Goal: Use online tool/utility: Utilize a website feature to perform a specific function

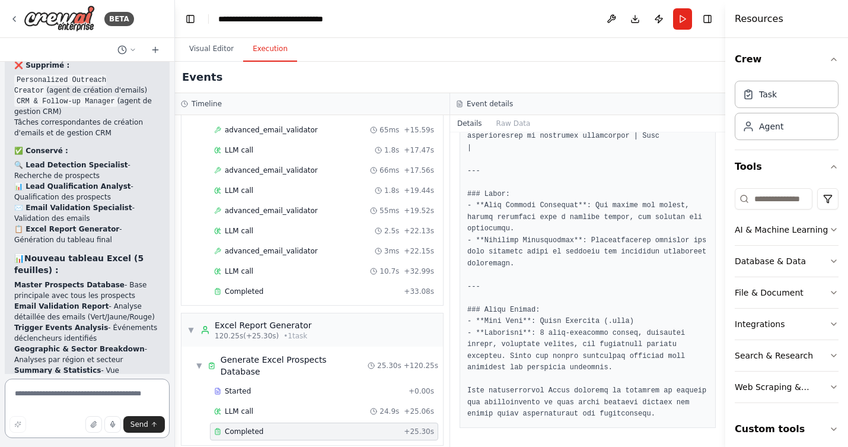
scroll to position [16313, 0]
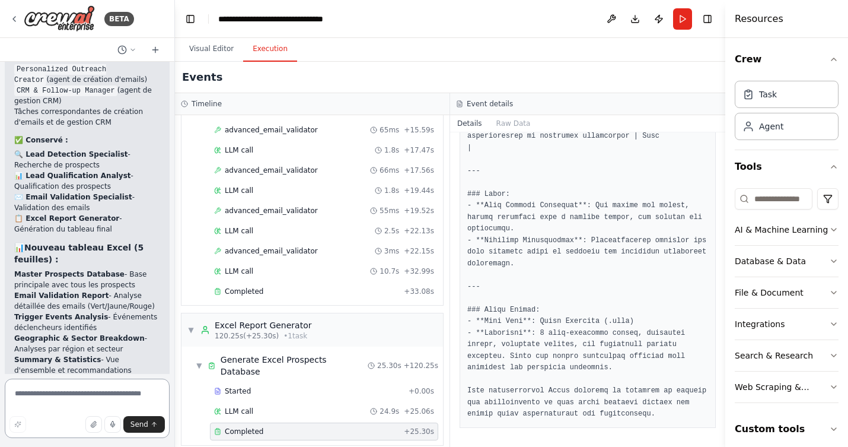
click at [77, 396] on textarea at bounding box center [87, 407] width 165 height 59
type textarea "**********"
click at [135, 424] on span "Send" at bounding box center [139, 423] width 18 height 9
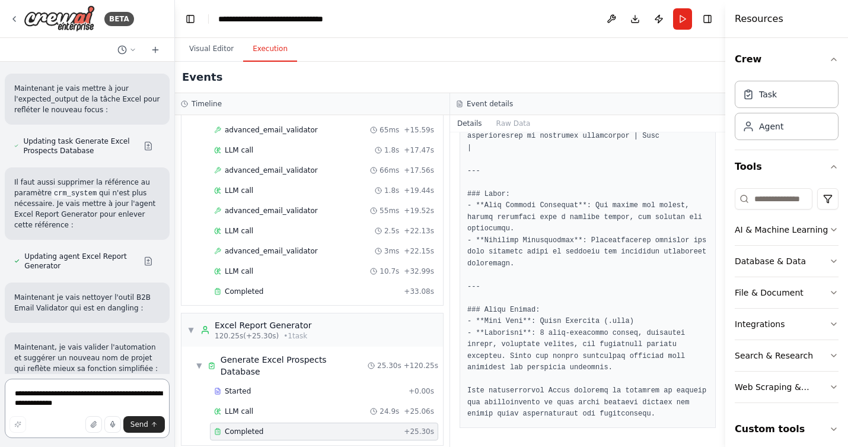
scroll to position [15653, 0]
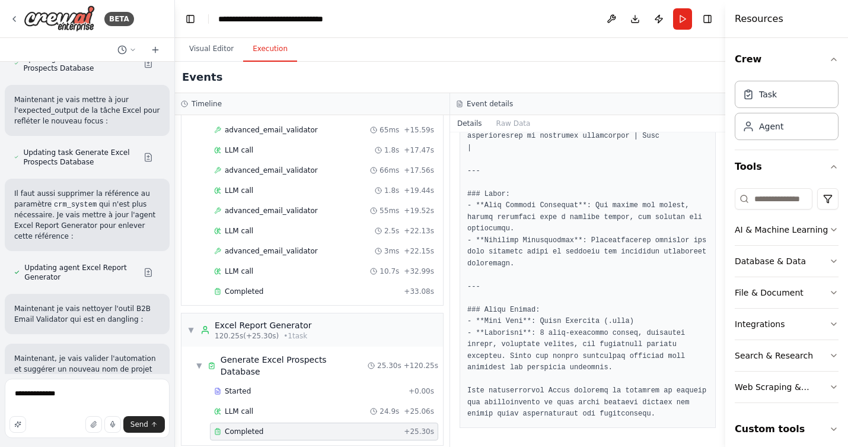
click at [86, 394] on textarea "**********" at bounding box center [87, 407] width 165 height 59
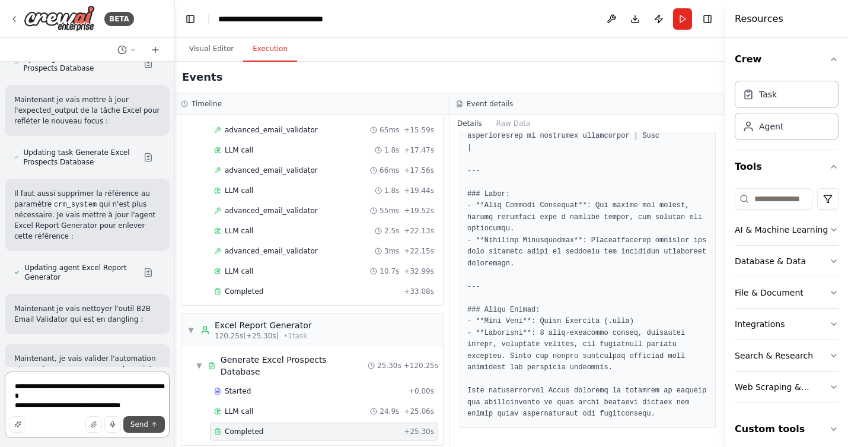
type textarea "**********"
click at [131, 422] on span "Send" at bounding box center [139, 423] width 18 height 9
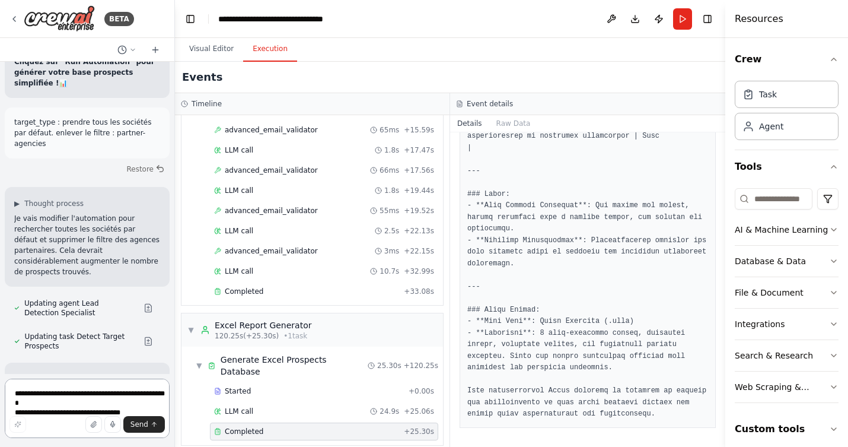
scroll to position [18123, 0]
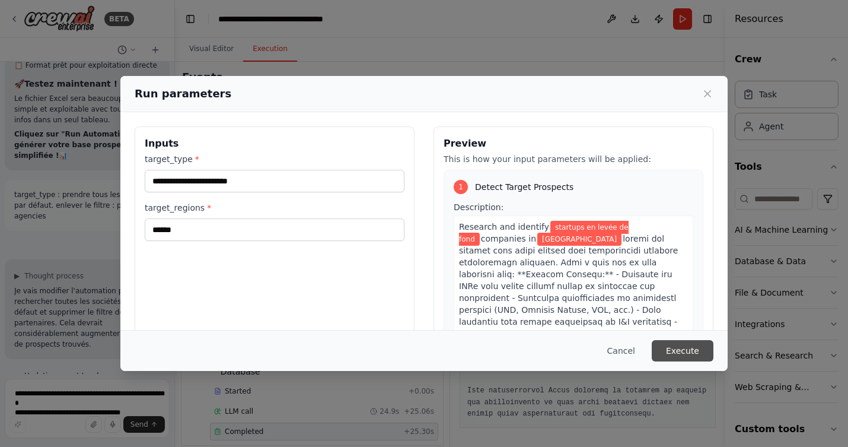
click at [683, 349] on button "Execute" at bounding box center [683, 350] width 62 height 21
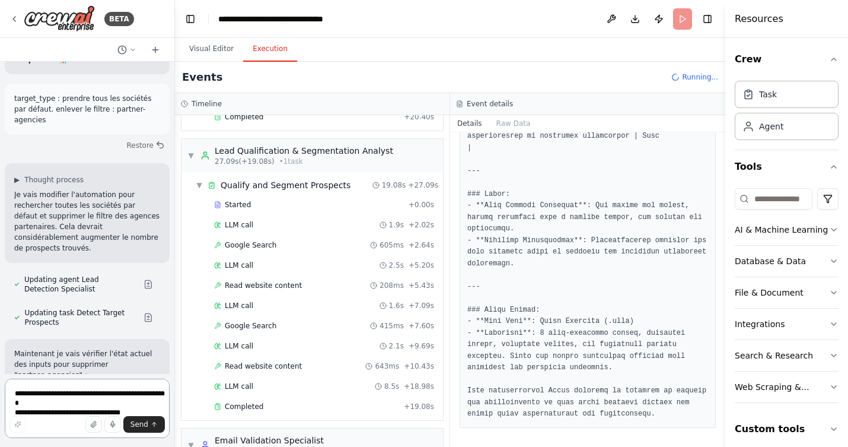
scroll to position [356, 0]
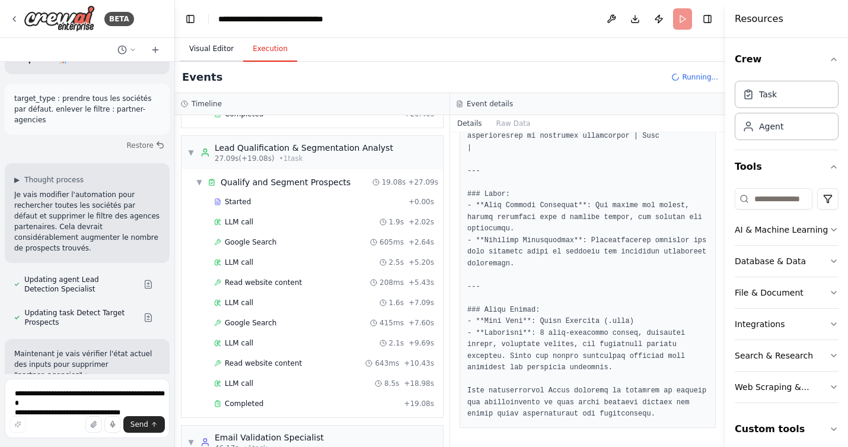
click at [215, 51] on button "Visual Editor" at bounding box center [211, 49] width 63 height 25
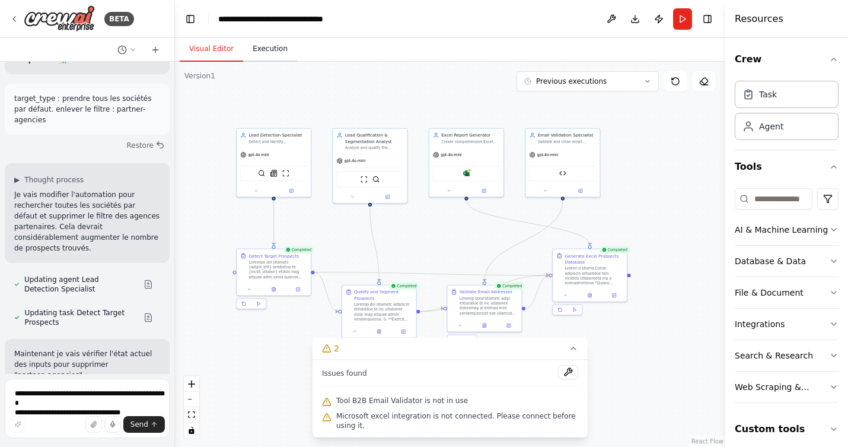
click at [275, 52] on button "Execution" at bounding box center [270, 49] width 54 height 25
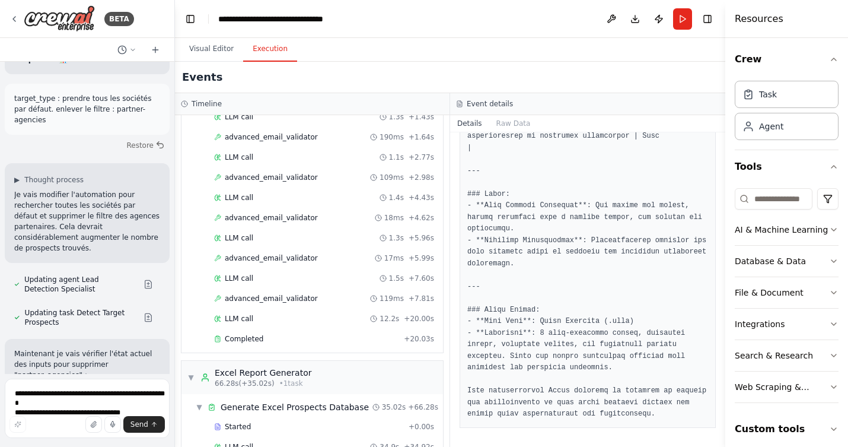
scroll to position [798, 0]
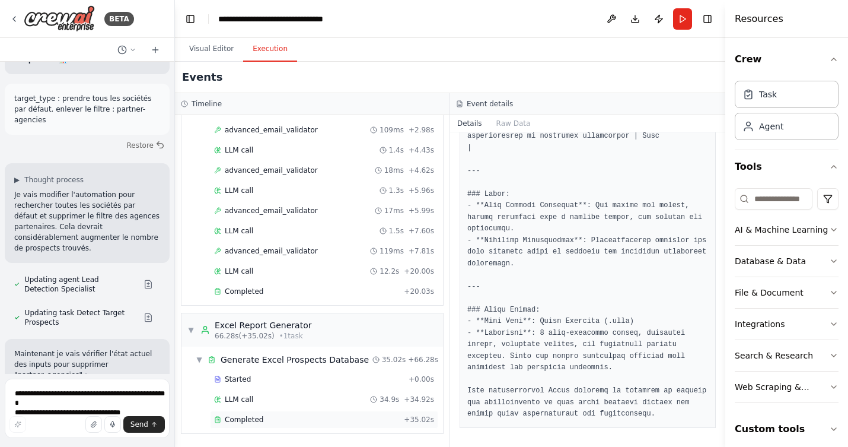
click at [246, 419] on span "Completed" at bounding box center [244, 419] width 39 height 9
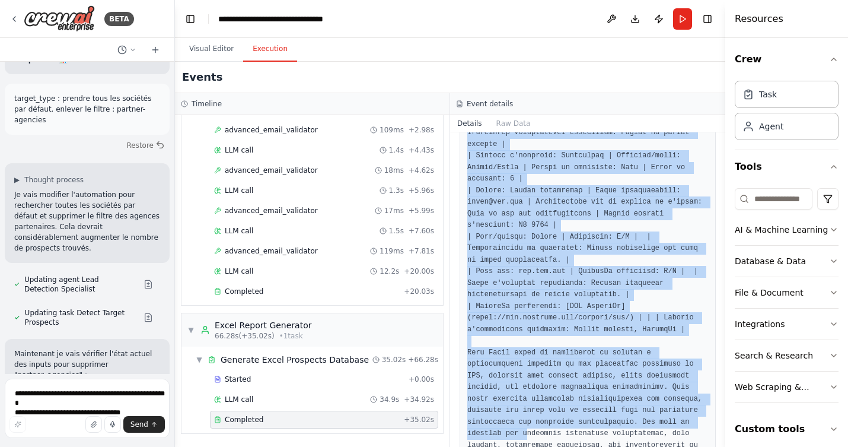
scroll to position [1854, 0]
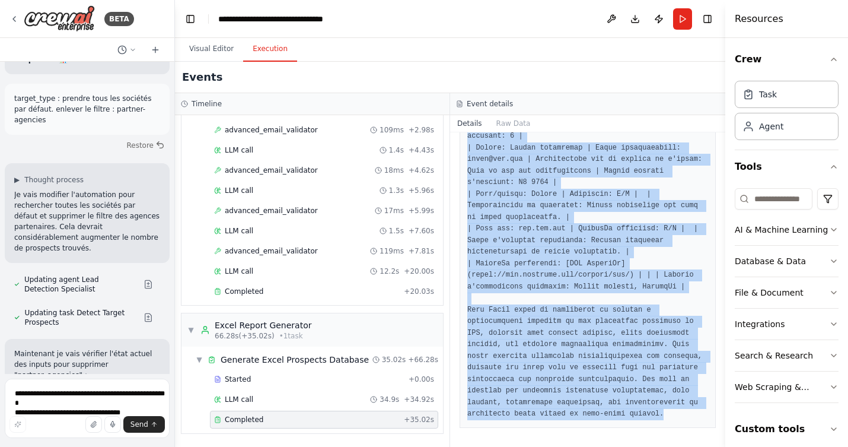
drag, startPoint x: 467, startPoint y: 212, endPoint x: 542, endPoint y: 420, distance: 220.6
click at [542, 420] on div "Completed [DATE] 13:13:33 Description Output" at bounding box center [587, 289] width 275 height 314
copy div "Loremi d sitame Conse adipiscin elitseddoe tem incididu utlaboreetd ma a enimad…"
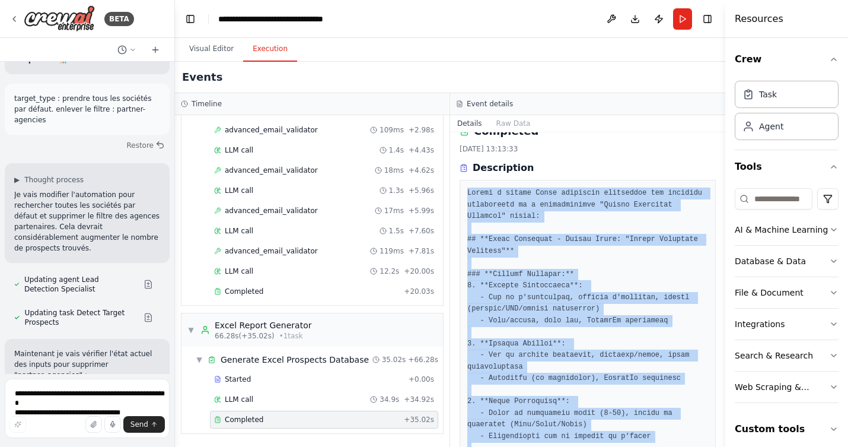
scroll to position [20, 0]
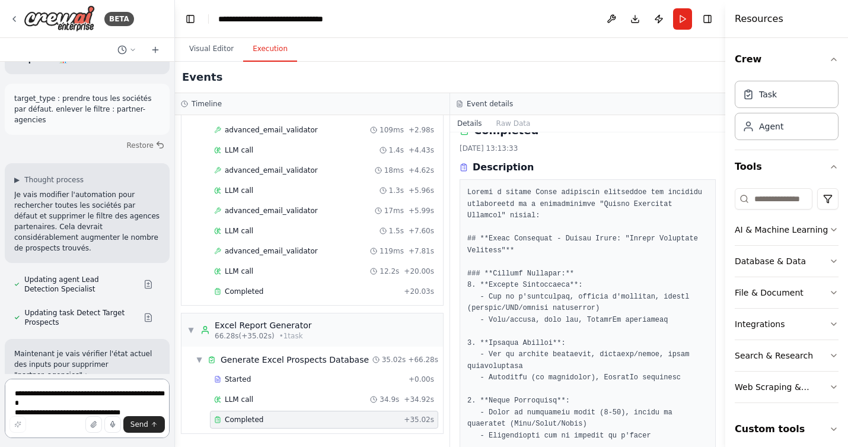
click at [81, 403] on textarea "**********" at bounding box center [87, 407] width 165 height 59
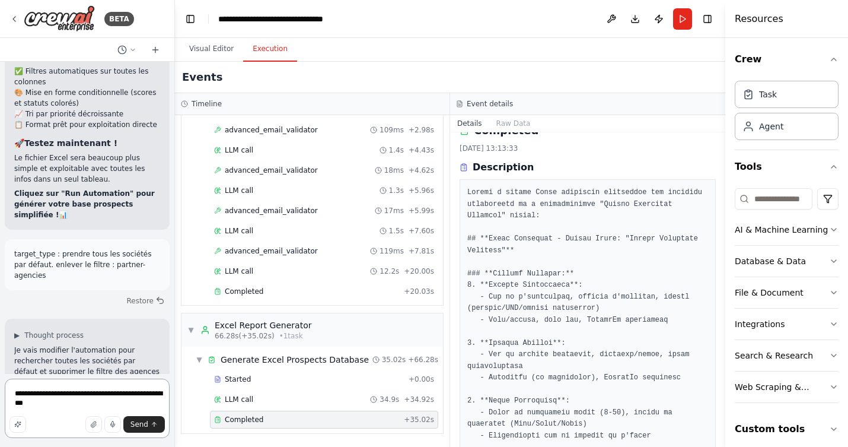
scroll to position [17964, 0]
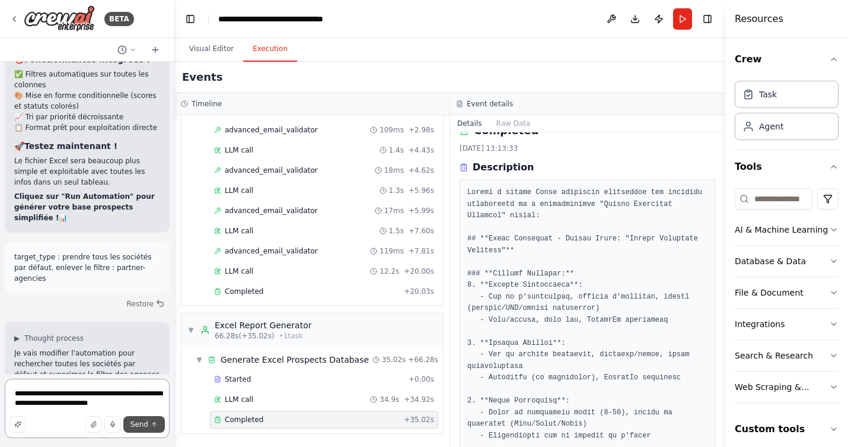
type textarea "**********"
click at [142, 426] on span "Send" at bounding box center [139, 423] width 18 height 9
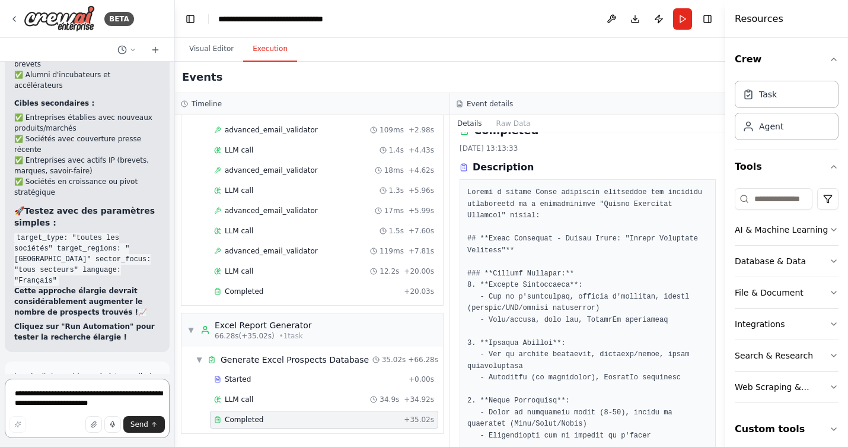
scroll to position [19121, 0]
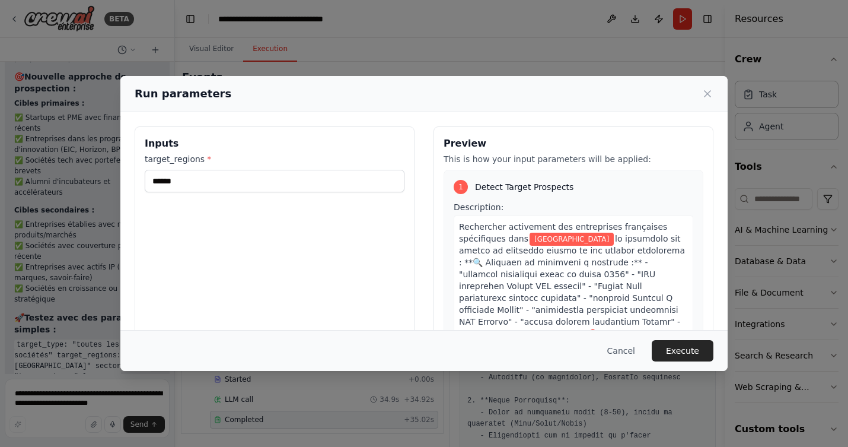
scroll to position [18897, 0]
click at [683, 353] on button "Execute" at bounding box center [683, 350] width 62 height 21
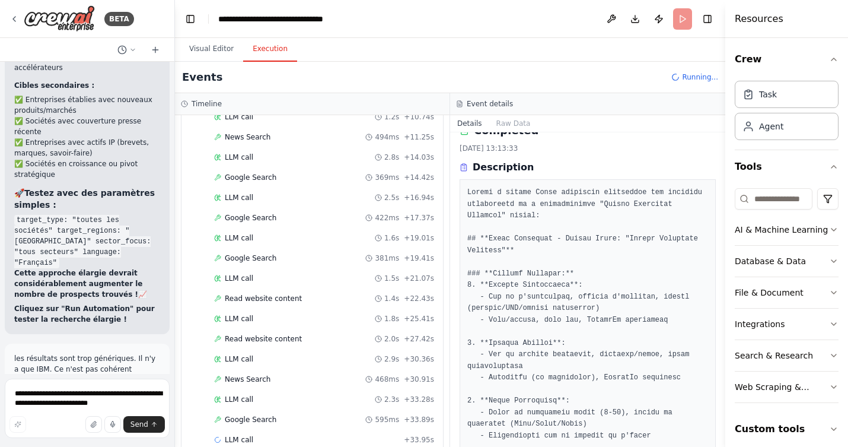
scroll to position [272, 0]
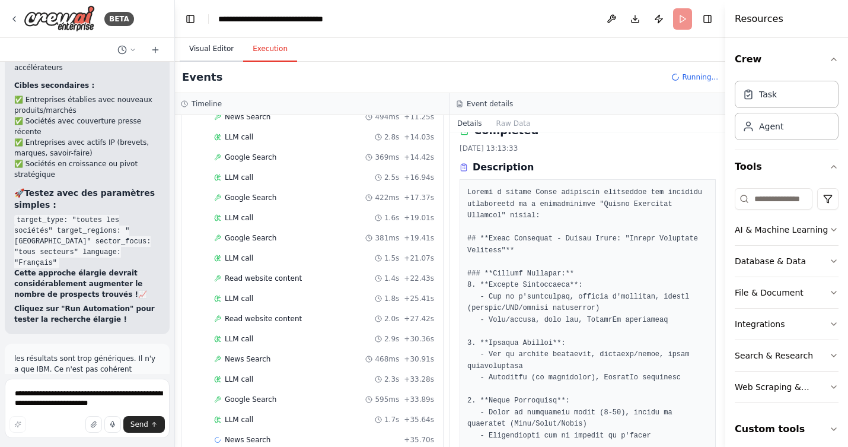
click at [214, 49] on button "Visual Editor" at bounding box center [211, 49] width 63 height 25
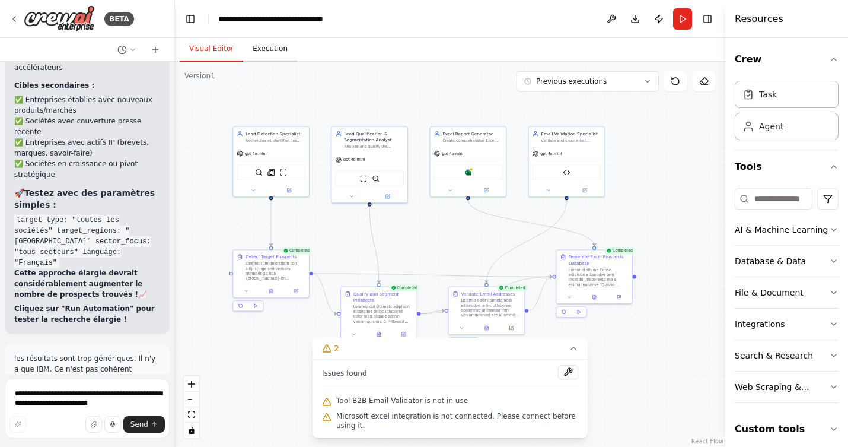
click at [263, 49] on button "Execution" at bounding box center [270, 49] width 54 height 25
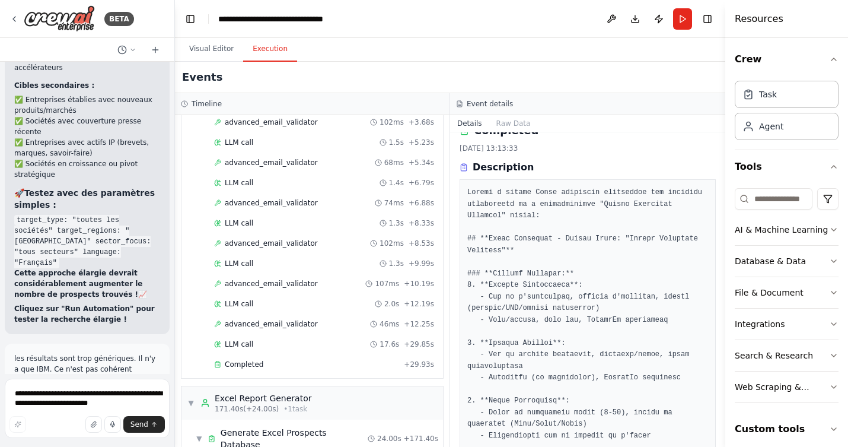
scroll to position [1624, 0]
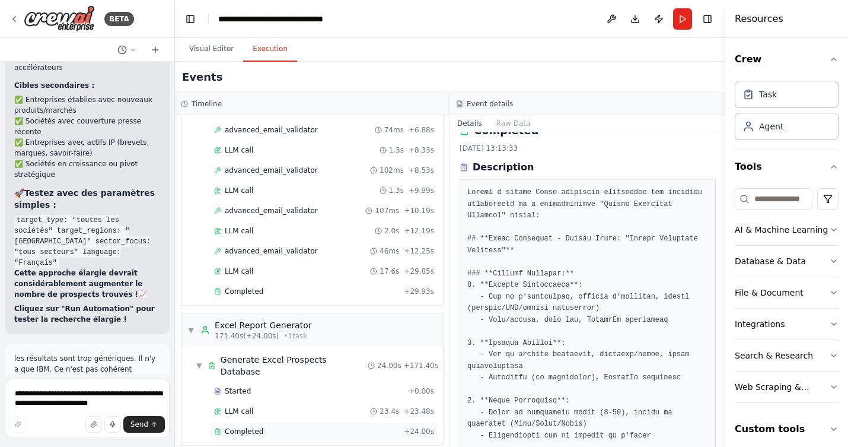
click at [243, 426] on span "Completed" at bounding box center [244, 430] width 39 height 9
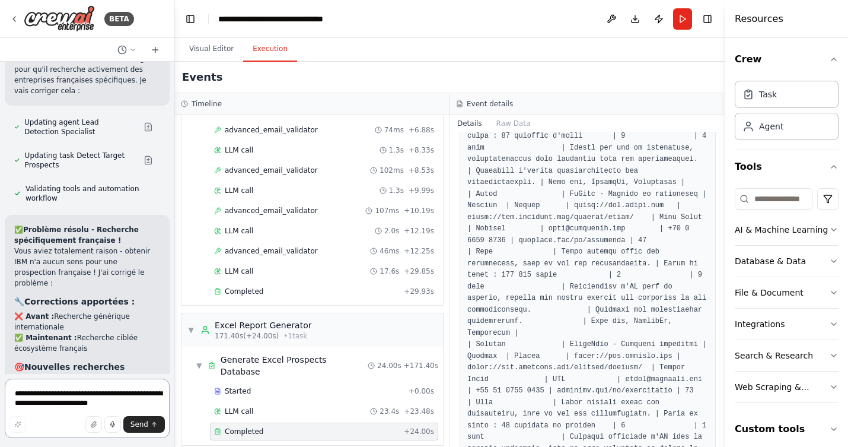
scroll to position [19581, 0]
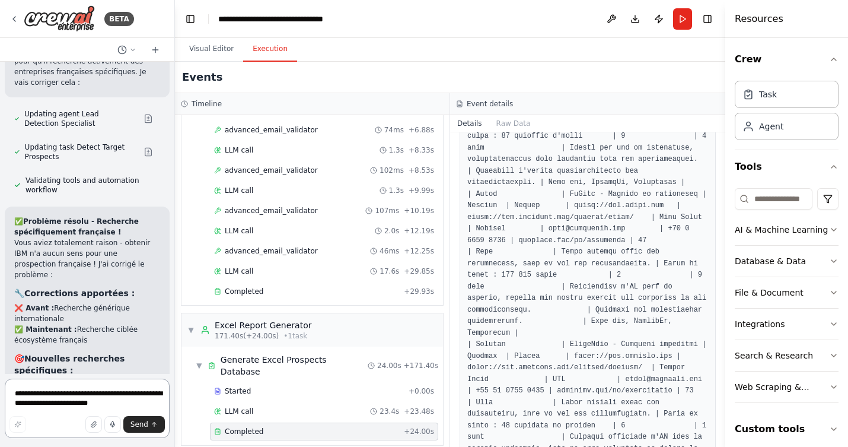
click at [56, 400] on textarea "**********" at bounding box center [87, 407] width 165 height 59
